Goal: Find specific page/section: Find specific page/section

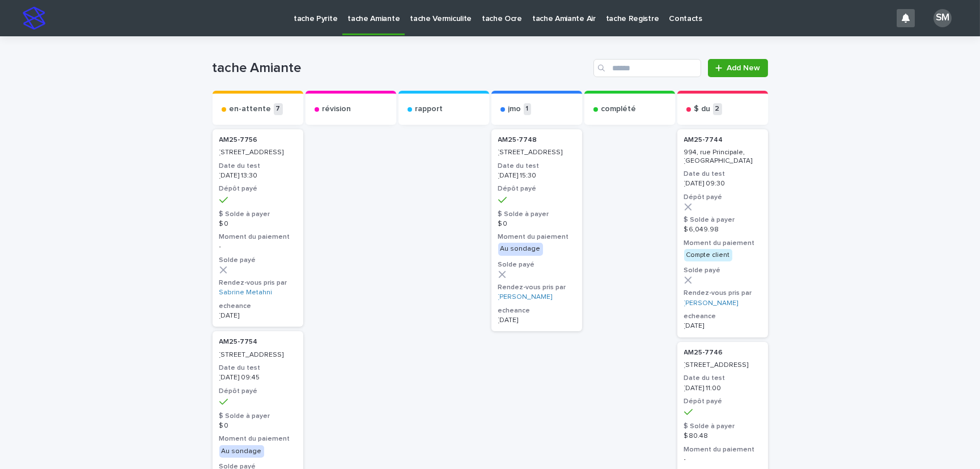
click at [413, 17] on p "tache Vermiculite" at bounding box center [441, 12] width 62 height 24
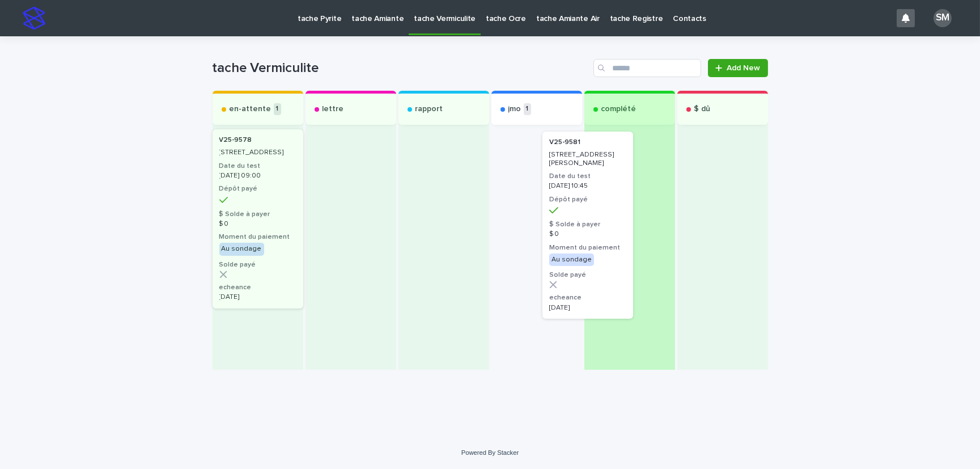
drag, startPoint x: 545, startPoint y: 188, endPoint x: 620, endPoint y: 180, distance: 74.7
click at [620, 180] on div "en-attente 1 V25-9578 [GEOGRAPHIC_DATA], [GEOGRAPHIC_DATA] Date du test [DATE] …" at bounding box center [490, 230] width 555 height 279
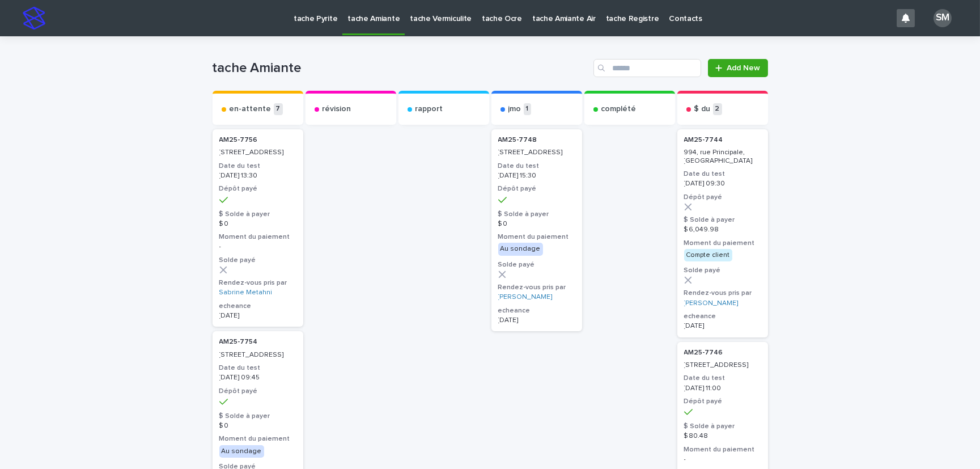
click at [311, 14] on p "tache Pyrite" at bounding box center [316, 12] width 44 height 24
